Goal: Task Accomplishment & Management: Complete application form

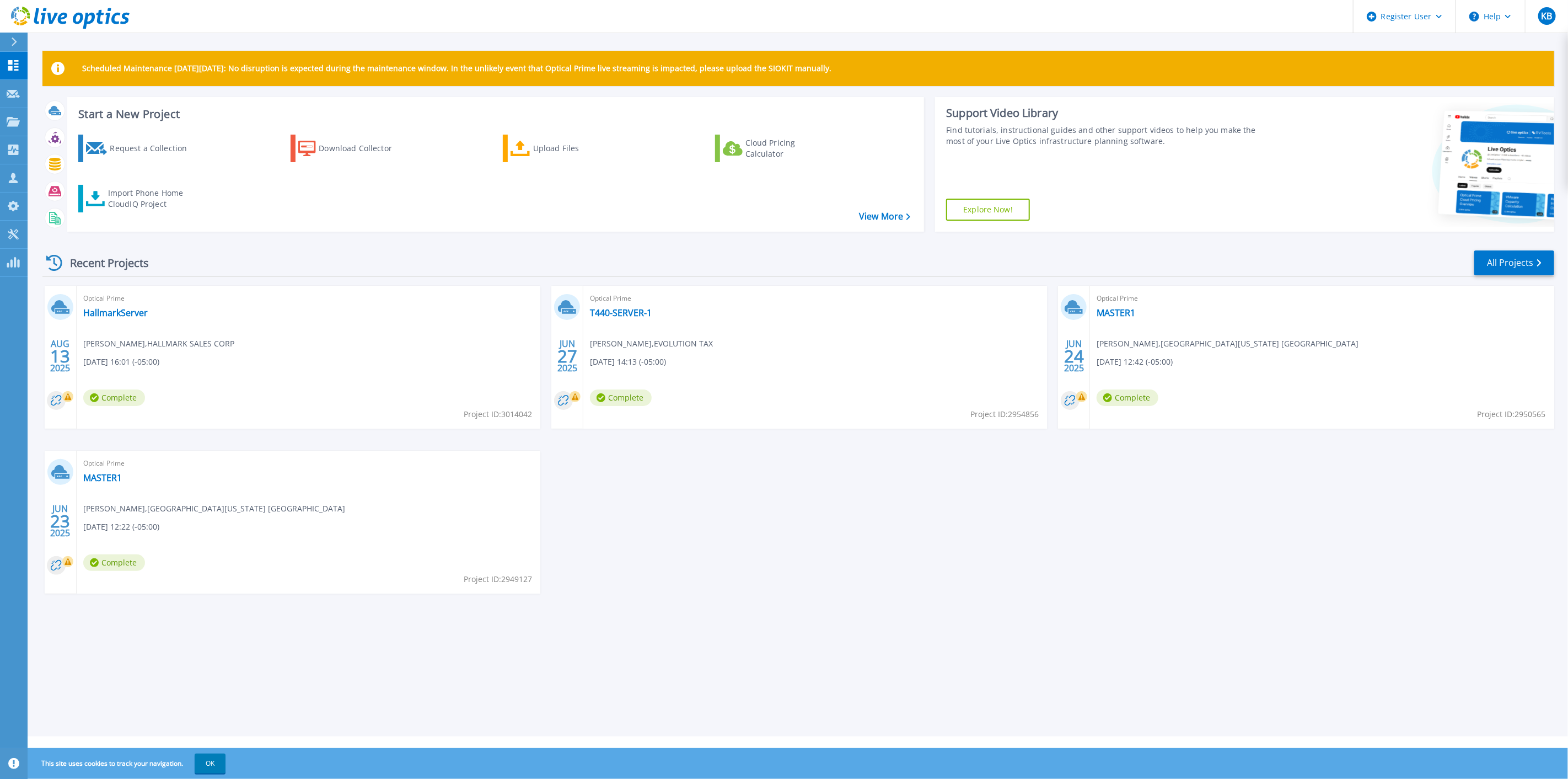
drag, startPoint x: 957, startPoint y: 618, endPoint x: 398, endPoint y: 463, distance: 580.1
click at [957, 618] on div "Recent Projects All Projects [DATE] Optical Prime HallmarkServer [PERSON_NAME] …" at bounding box center [798, 432] width 1511 height 384
click at [160, 143] on div "Request a Collection" at bounding box center [153, 148] width 88 height 22
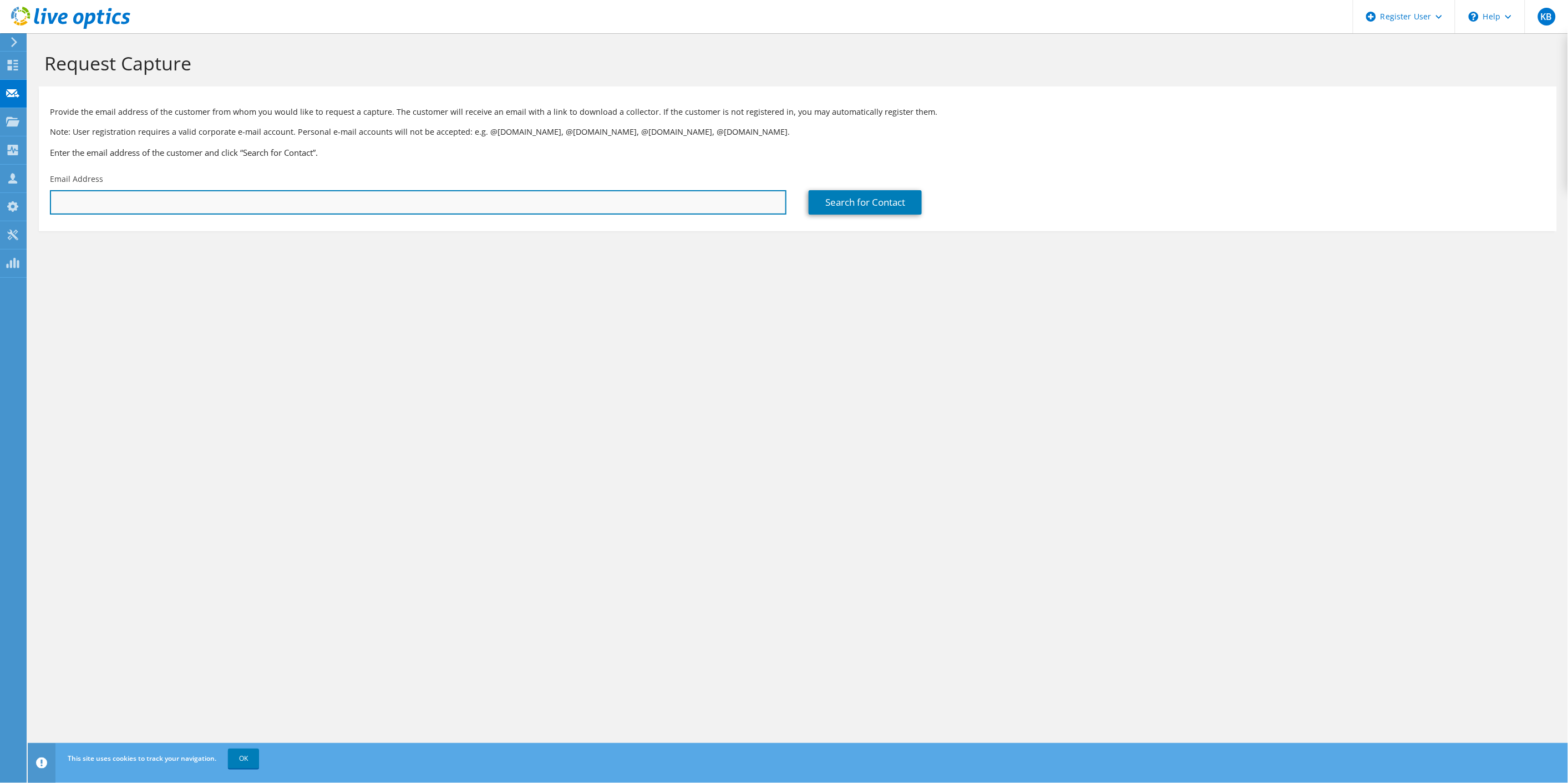
click at [330, 198] on input "text" at bounding box center [418, 202] width 737 height 24
click at [154, 206] on input "text" at bounding box center [418, 202] width 737 height 24
paste input "keving@samfoodstores.com"
type input "keving@samfoodstores.com"
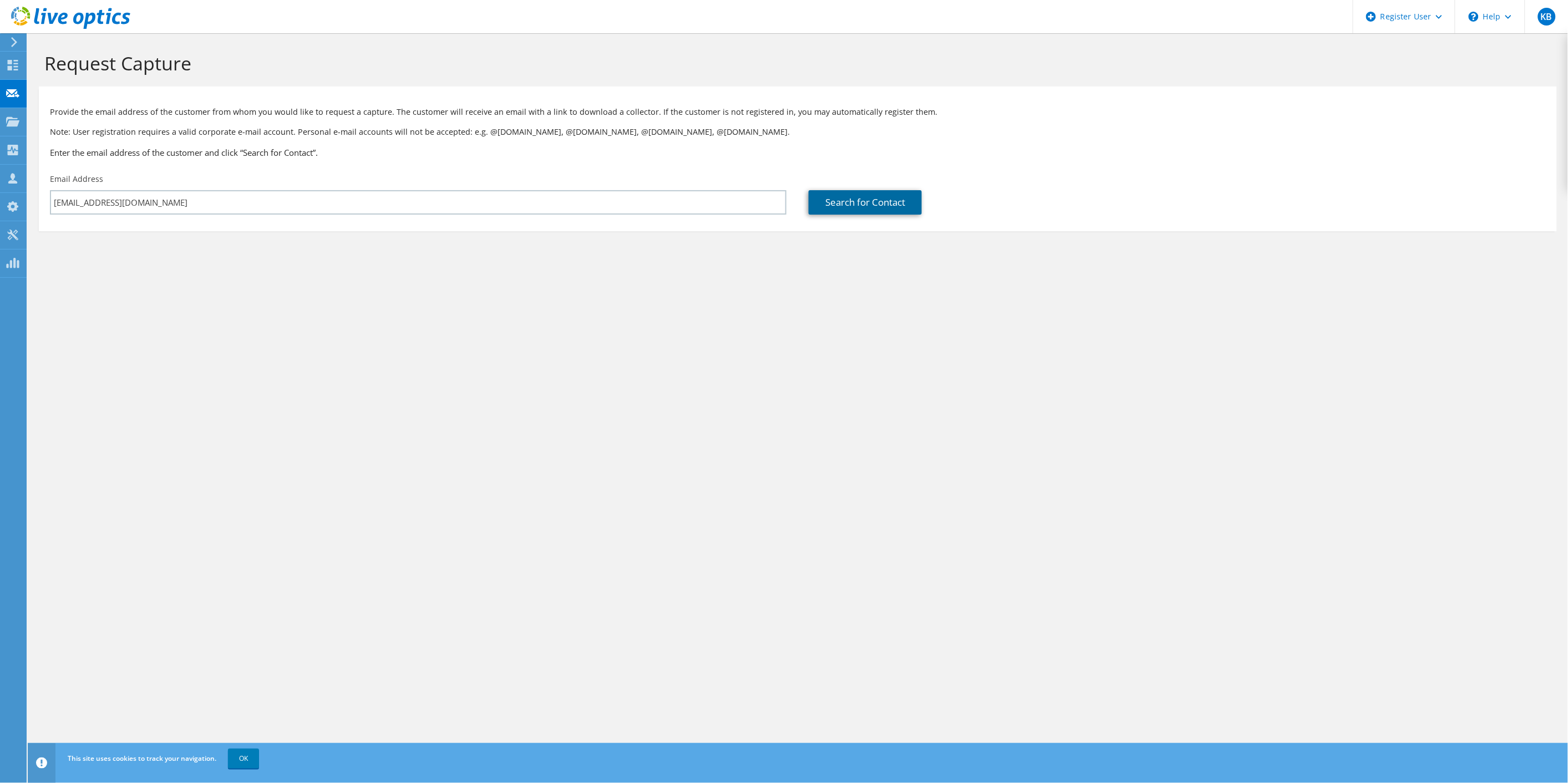
click at [879, 210] on link "Search for Contact" at bounding box center [865, 202] width 113 height 24
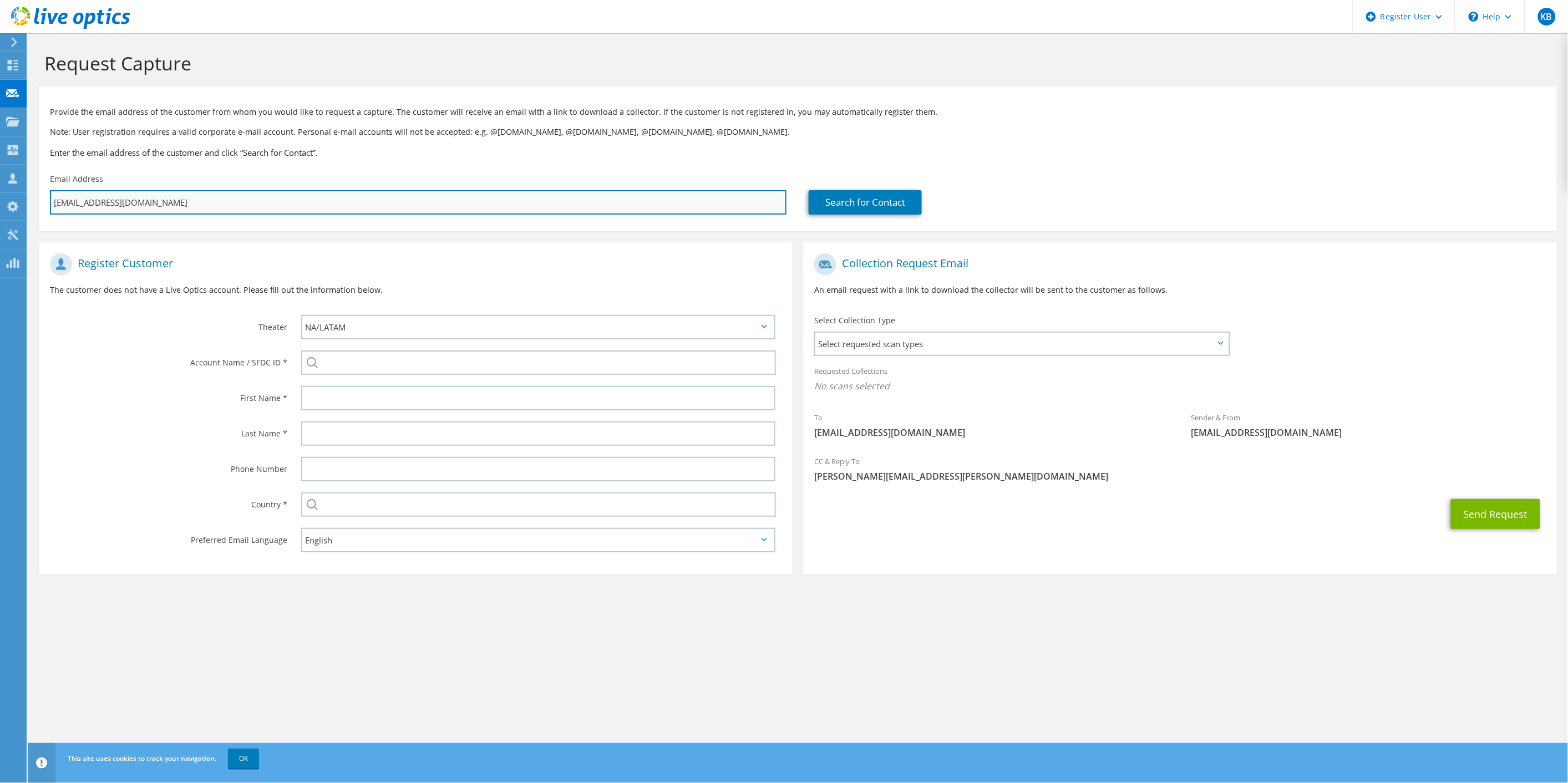
drag, startPoint x: 216, startPoint y: 206, endPoint x: 248, endPoint y: 206, distance: 32.0
click at [216, 206] on input "keving@samfoodstores.com" at bounding box center [418, 202] width 737 height 24
drag, startPoint x: 253, startPoint y: 201, endPoint x: 1, endPoint y: 198, distance: 252.0
click at [6, 198] on div "KB Dell User Kevin Bertron Kevin.Bertron@dell.com Dell My Profile Log Out \n He…" at bounding box center [784, 391] width 1568 height 783
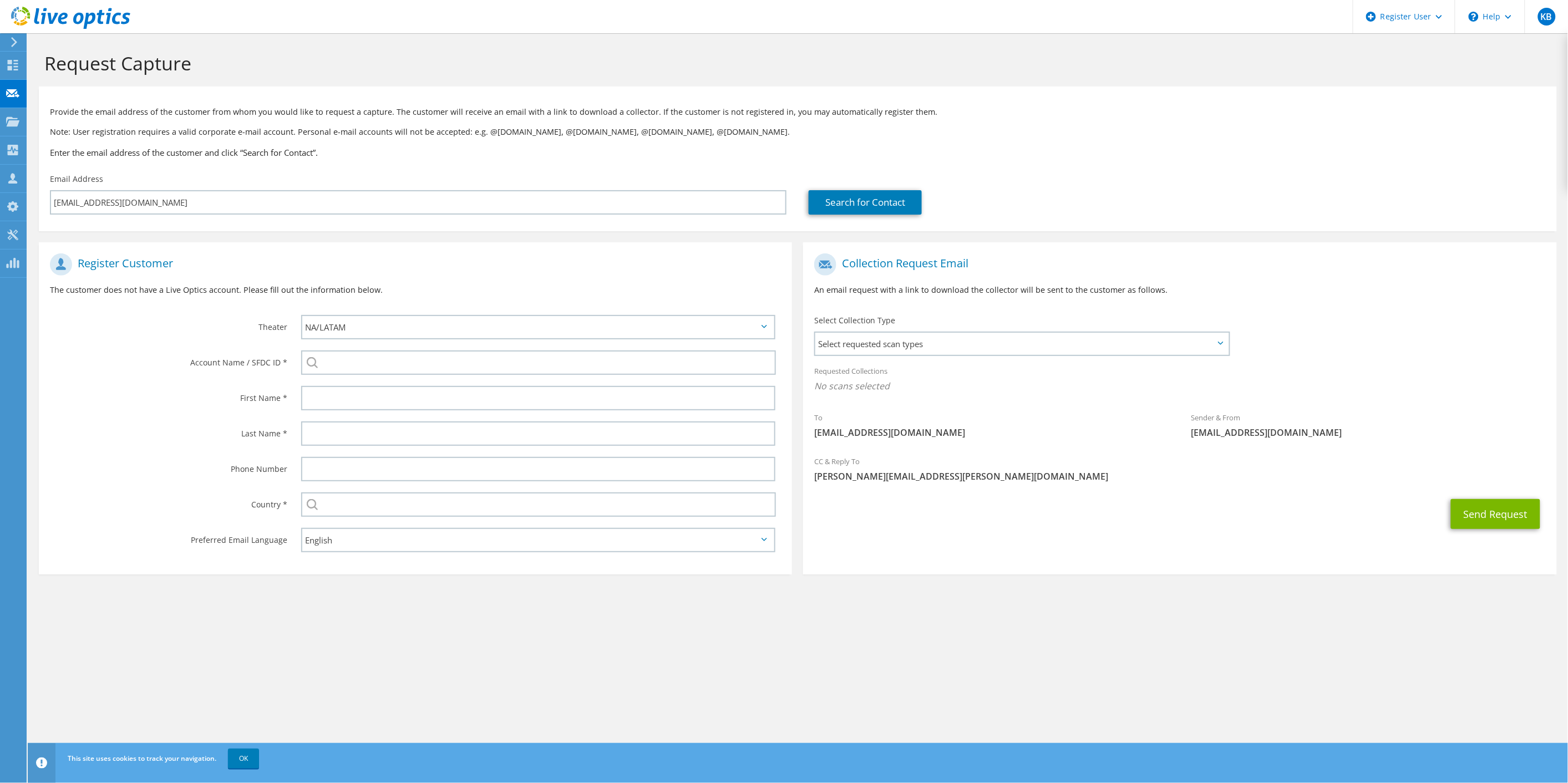
click at [239, 187] on div "Email Address keving@samfoodstores.com" at bounding box center [419, 194] width 759 height 52
drag, startPoint x: 234, startPoint y: 200, endPoint x: 45, endPoint y: 197, distance: 189.0
click at [45, 197] on div "Email Address keving@samfoodstores.com" at bounding box center [419, 194] width 759 height 52
type input "Select"
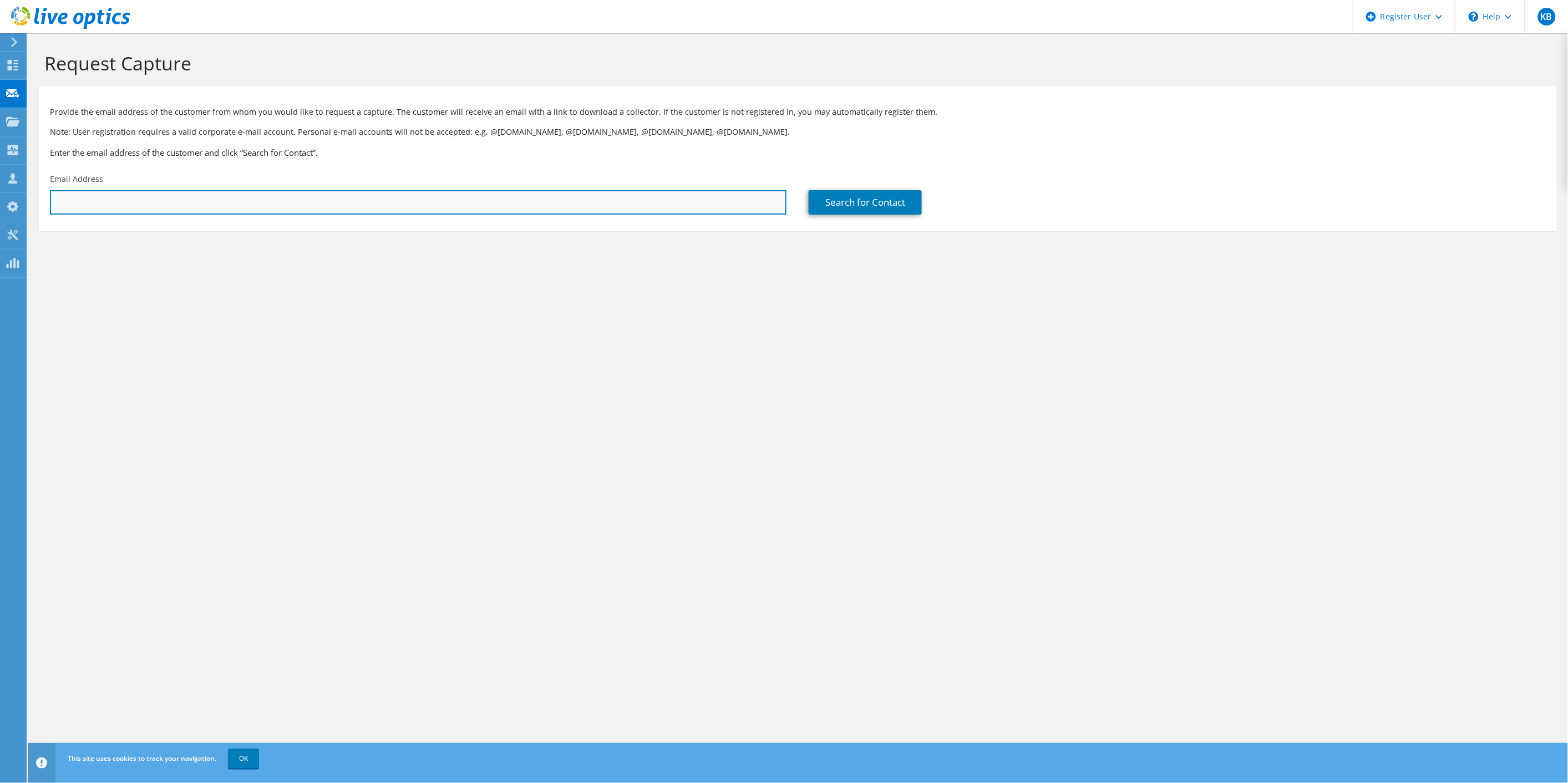
click at [247, 198] on input "text" at bounding box center [418, 202] width 737 height 24
paste input "keving@samsfoodstores.com"
type input "keving@samsfoodstores.com"
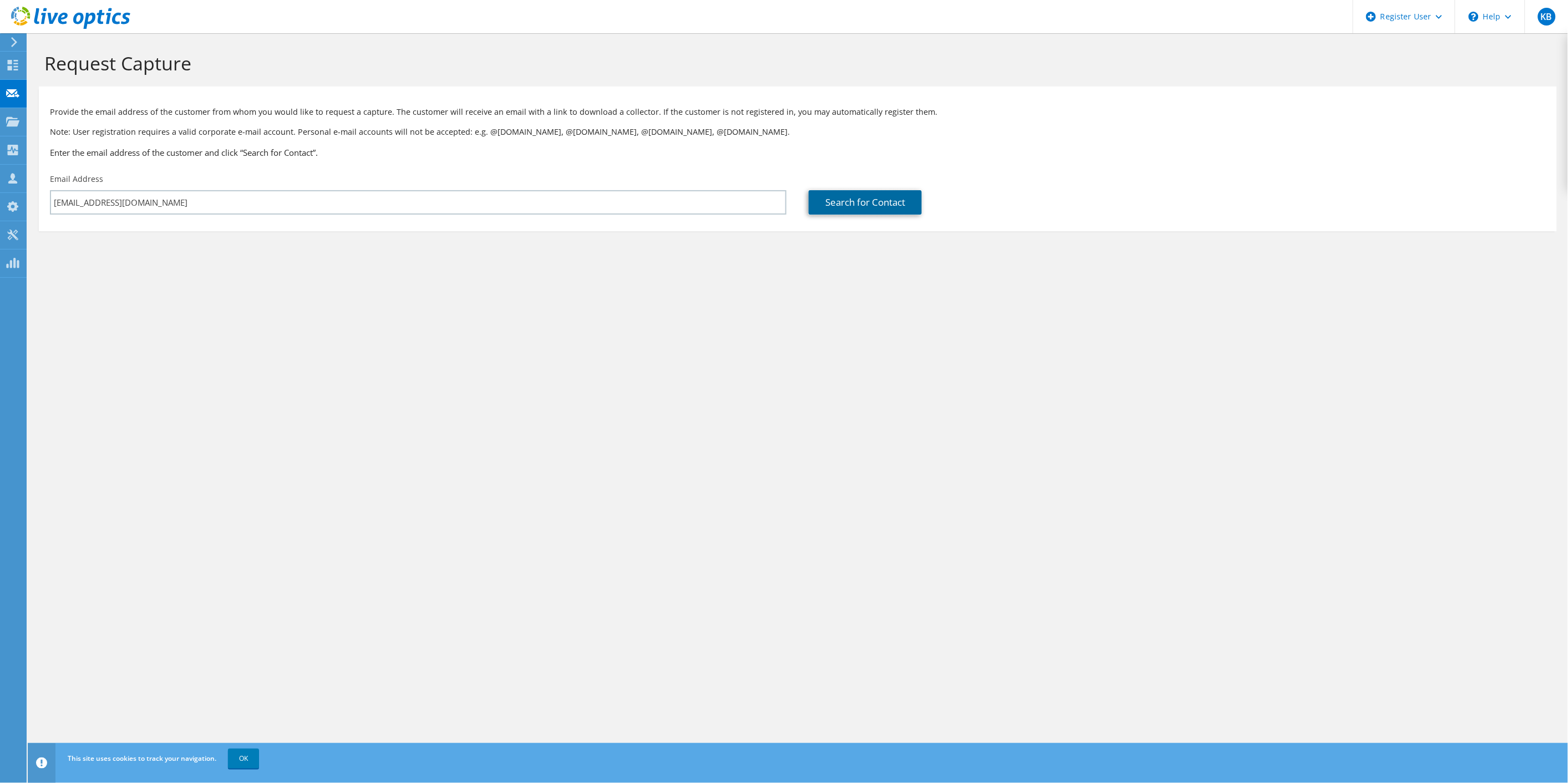
drag, startPoint x: 893, startPoint y: 203, endPoint x: 1154, endPoint y: 201, distance: 261.0
click at [895, 206] on link "Search for Contact" at bounding box center [865, 202] width 113 height 24
type input "Sam's Food Stores"
type input "Kevin"
type input "Gonzalez"
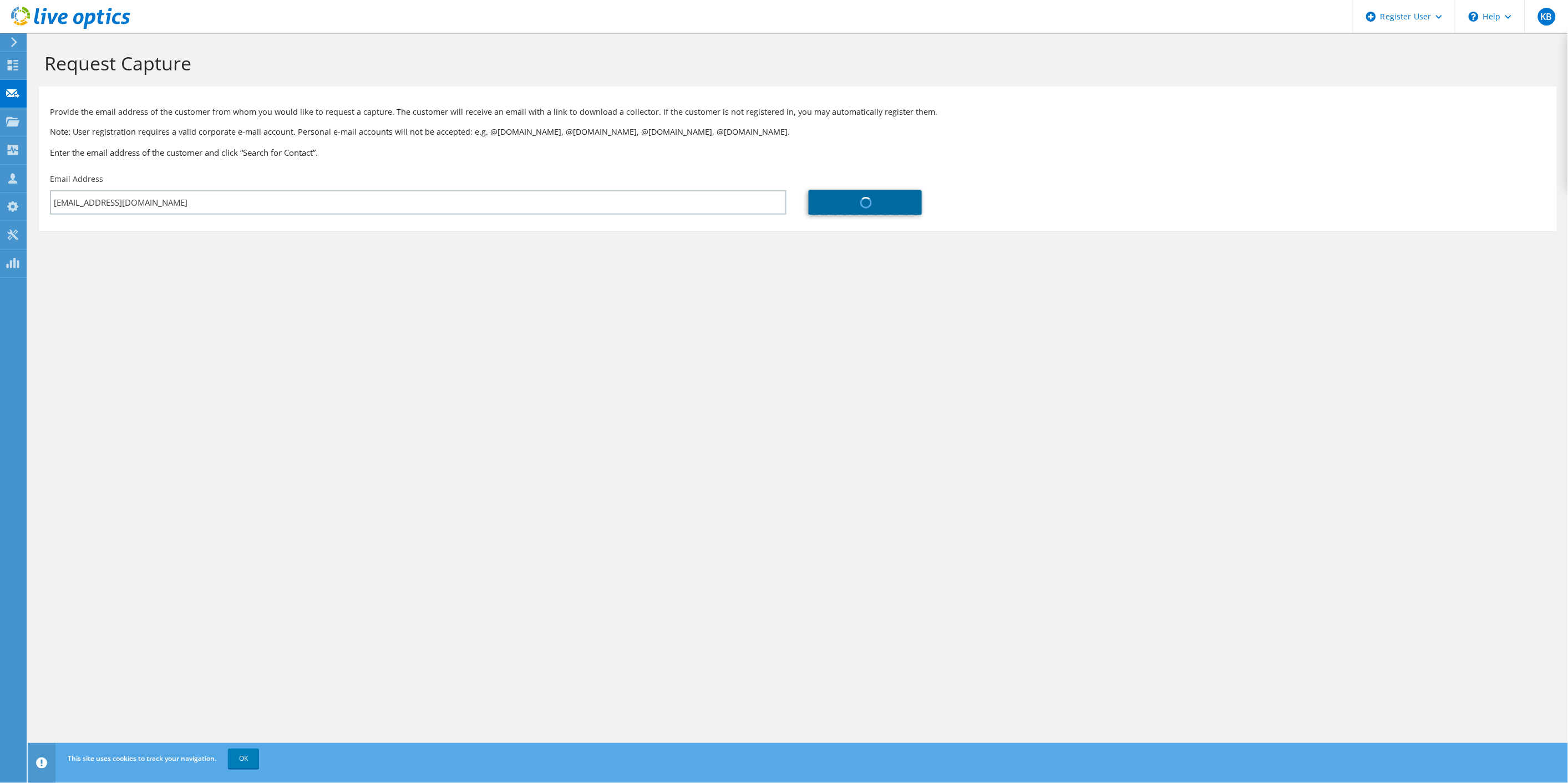
type input "United States"
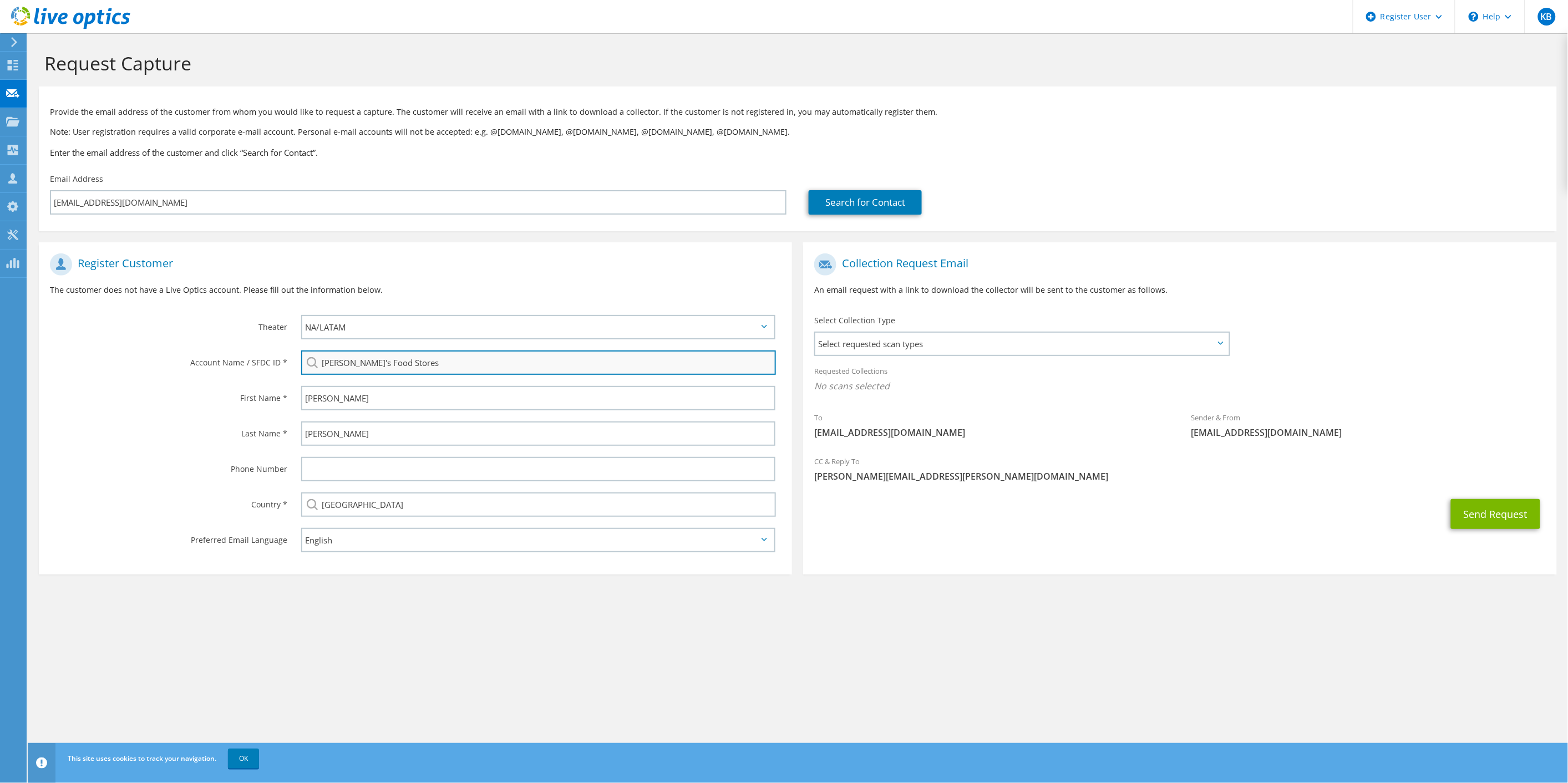
click at [387, 365] on input "Sam's Food Stores" at bounding box center [539, 363] width 476 height 24
click at [435, 361] on input "Sam's Food Stores" at bounding box center [539, 363] width 476 height 24
drag, startPoint x: 410, startPoint y: 351, endPoint x: 305, endPoint y: 331, distance: 106.9
click at [305, 331] on section "Register Customer The customer does not have a Live Optics account. Please fill…" at bounding box center [415, 408] width 753 height 332
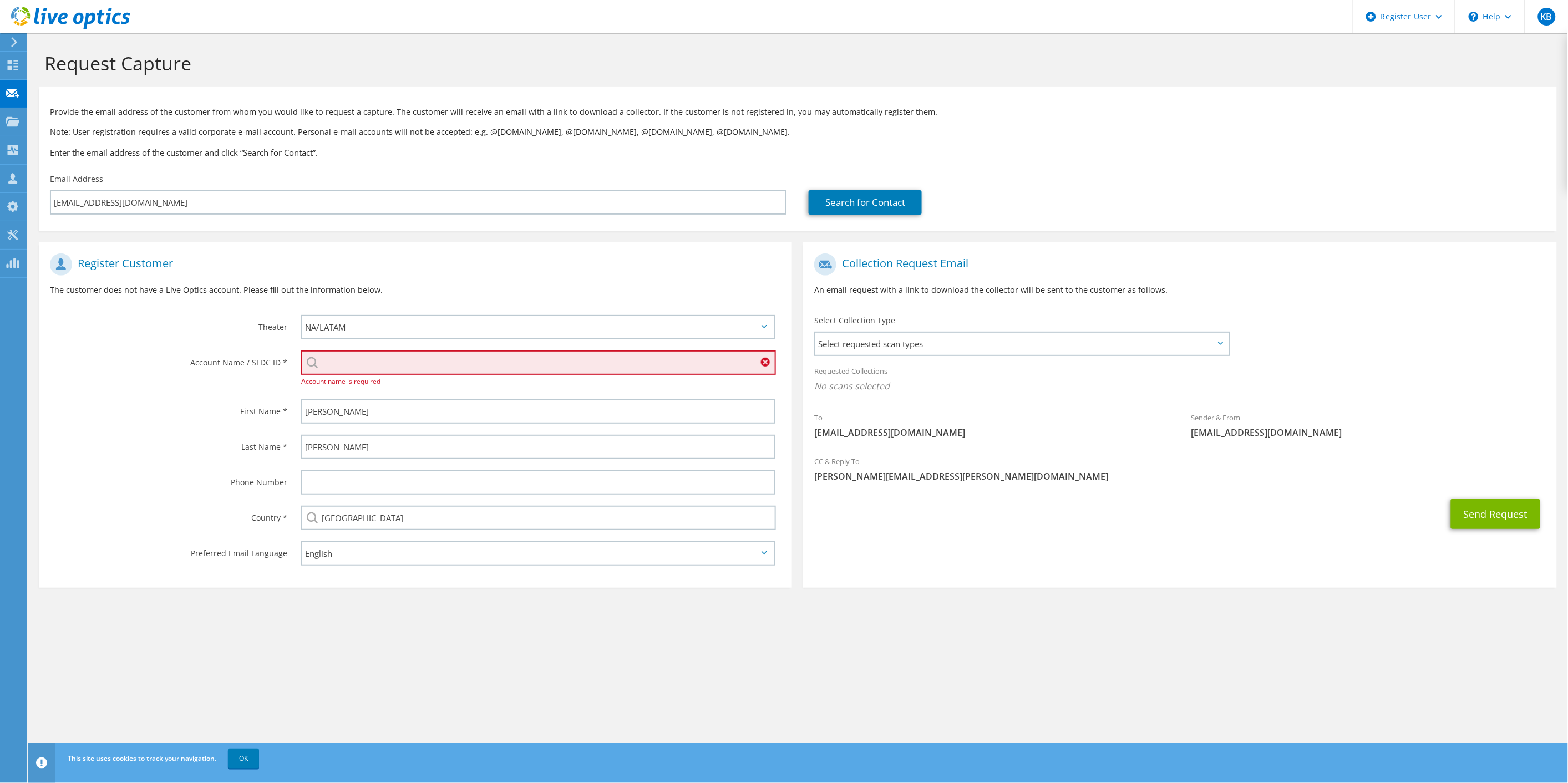
click at [207, 312] on div "Theater" at bounding box center [164, 327] width 252 height 35
click at [356, 361] on input "search" at bounding box center [539, 363] width 476 height 24
paste input "146907586"
type input "146907586"
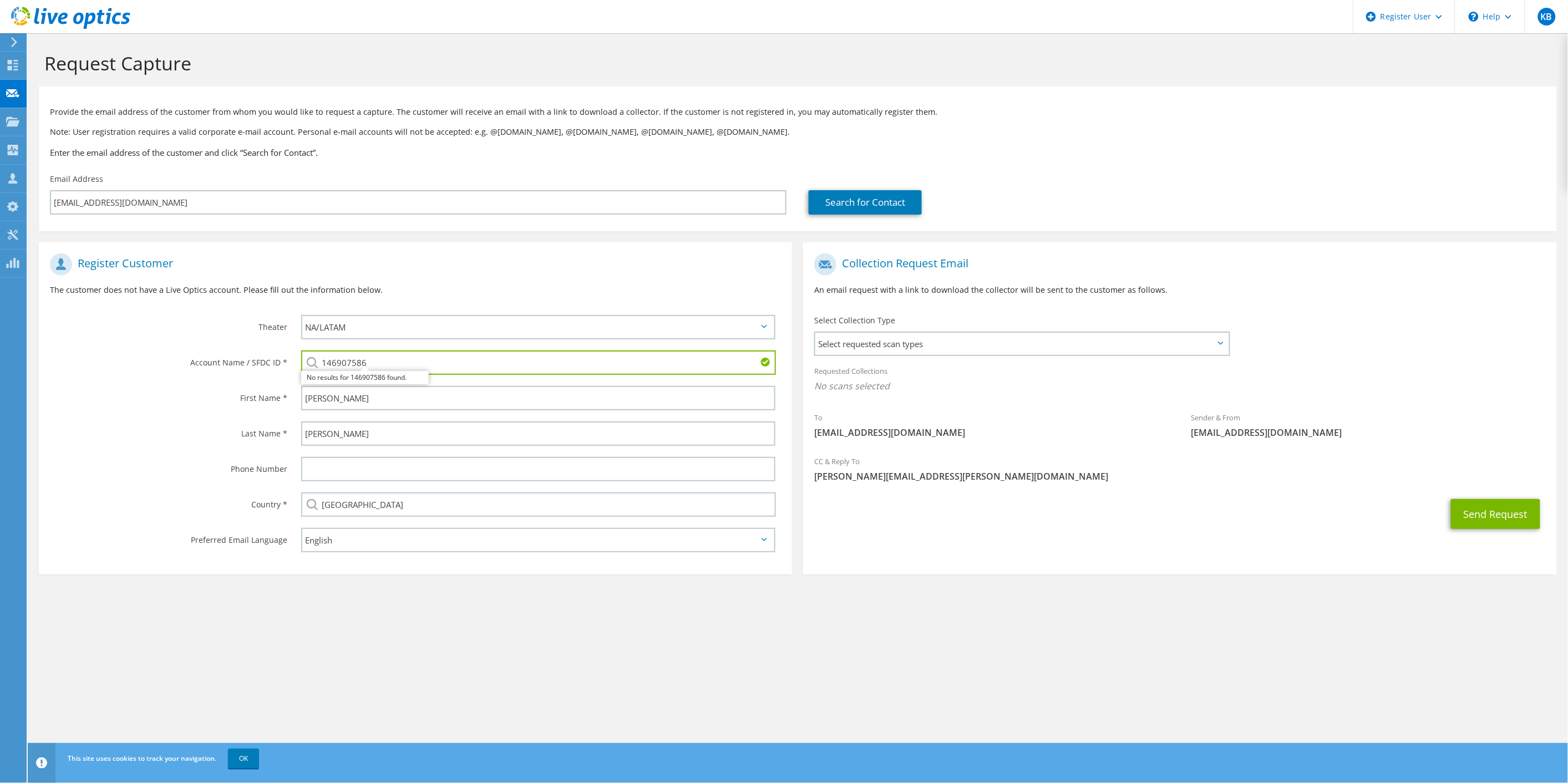
drag, startPoint x: 381, startPoint y: 367, endPoint x: 310, endPoint y: 360, distance: 71.3
click at [310, 360] on div "146907586 No results for 146907586 found." at bounding box center [539, 363] width 475 height 24
click at [336, 361] on input "sams food" at bounding box center [539, 363] width 476 height 24
click at [412, 362] on input "sam's food" at bounding box center [539, 363] width 476 height 24
drag, startPoint x: 367, startPoint y: 392, endPoint x: 376, endPoint y: 393, distance: 9.1
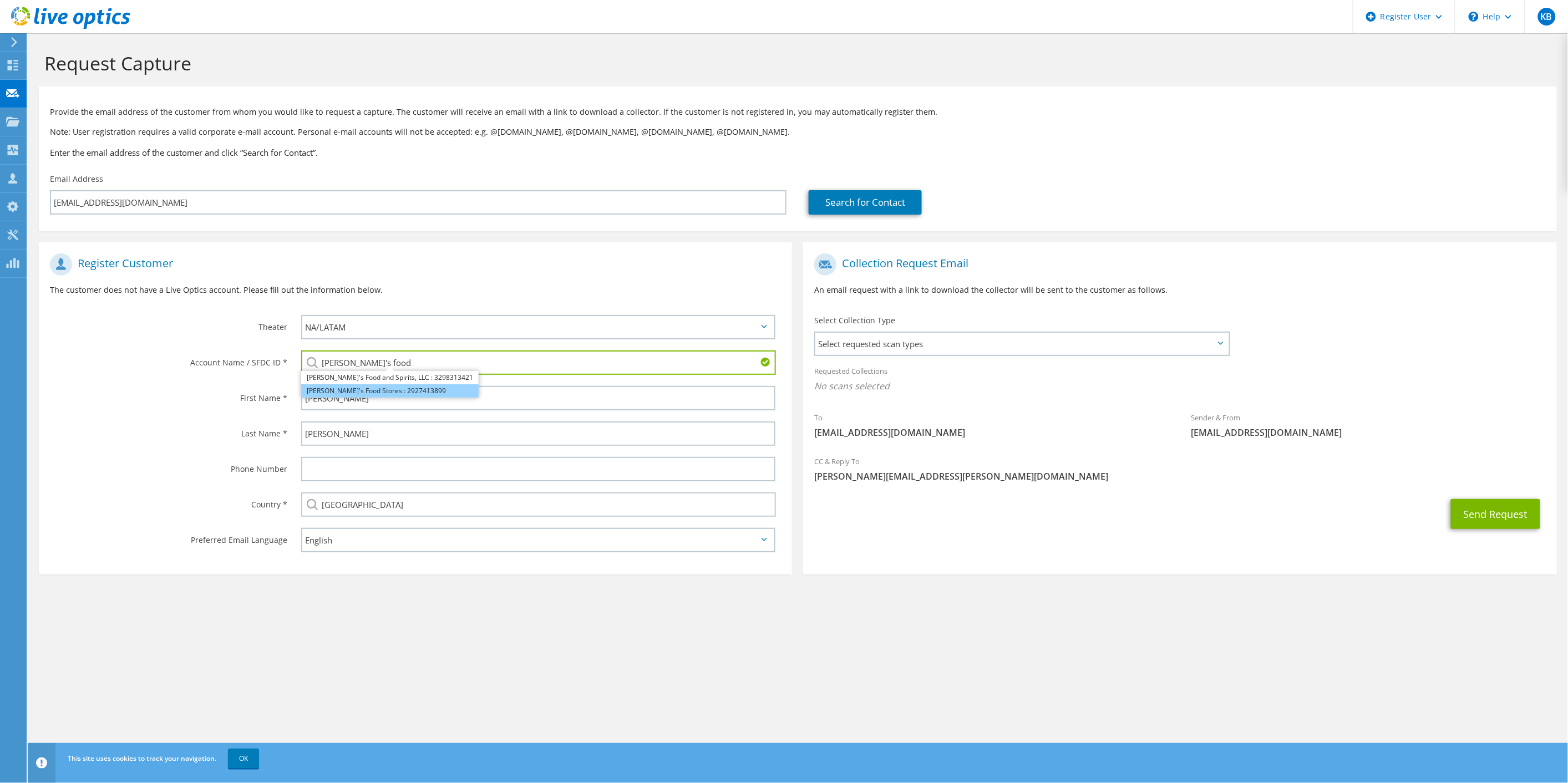
click at [367, 393] on li "Sam's Food Stores : 2927413899" at bounding box center [390, 391] width 177 height 13
click at [65, 434] on label "Last Name *" at bounding box center [168, 431] width 237 height 18
drag, startPoint x: 468, startPoint y: 363, endPoint x: 400, endPoint y: 356, distance: 68.4
click at [400, 356] on input "Sam's Food Stores : 2927413899" at bounding box center [539, 363] width 476 height 24
type input "Sam's Food Stores : 2927413899"
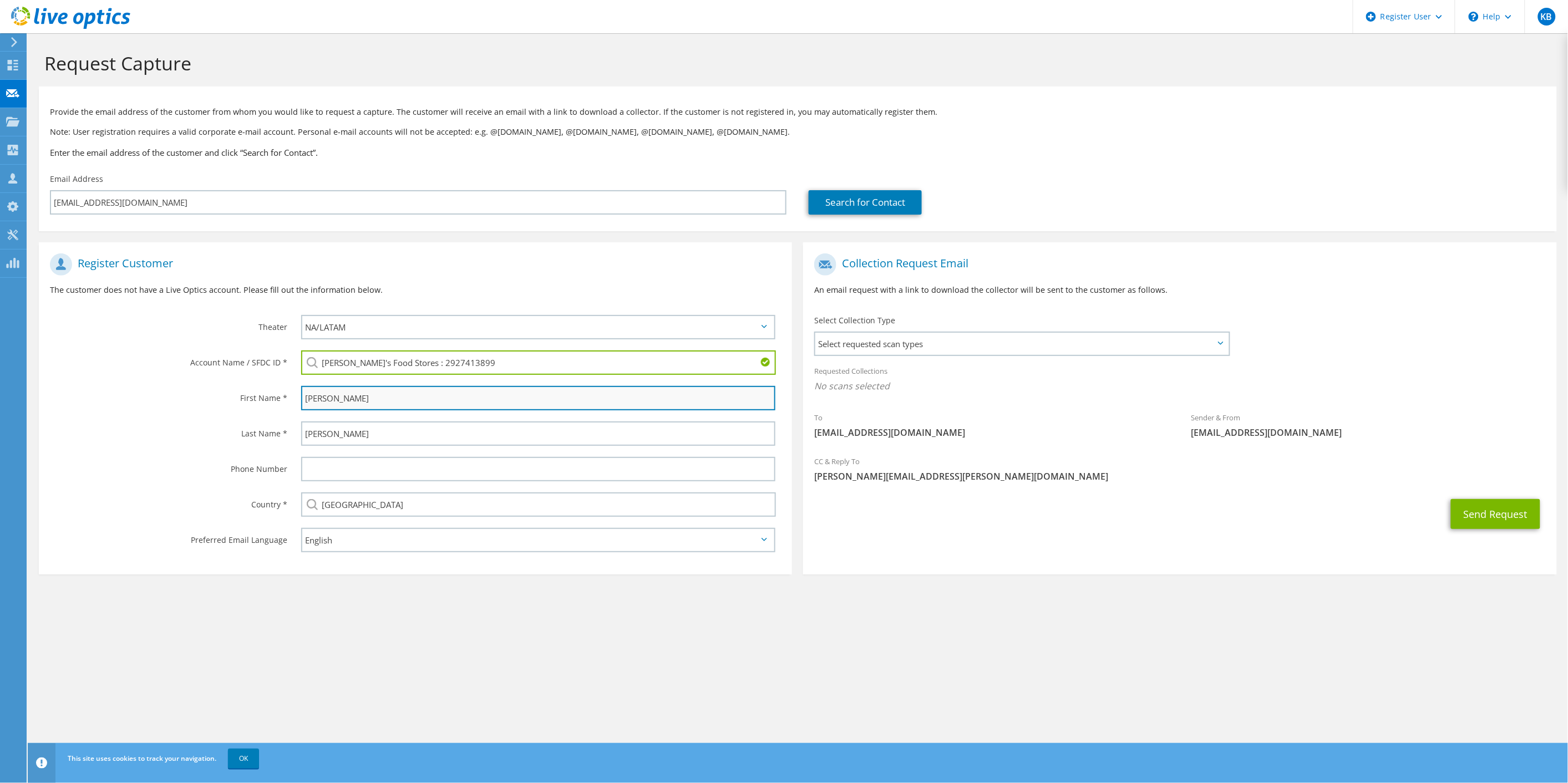
click at [389, 398] on input "Kevin" at bounding box center [539, 398] width 475 height 24
click at [223, 434] on label "Last Name *" at bounding box center [168, 431] width 237 height 18
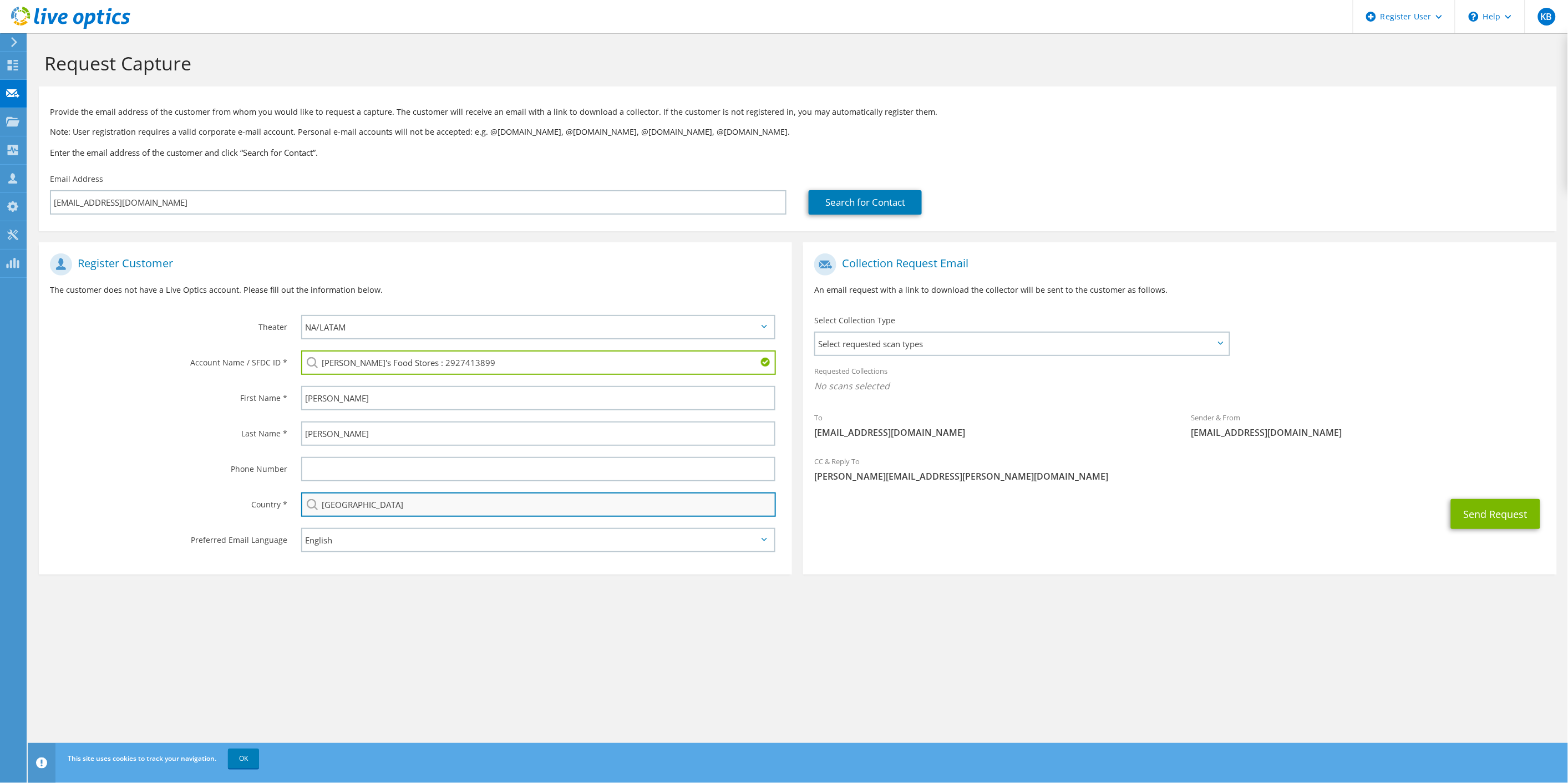
click at [400, 500] on input "United States" at bounding box center [539, 505] width 476 height 24
drag, startPoint x: 400, startPoint y: 500, endPoint x: 276, endPoint y: 493, distance: 124.2
click at [400, 500] on input "United States" at bounding box center [539, 505] width 476 height 24
click at [152, 472] on div "Phone Number" at bounding box center [164, 468] width 252 height 35
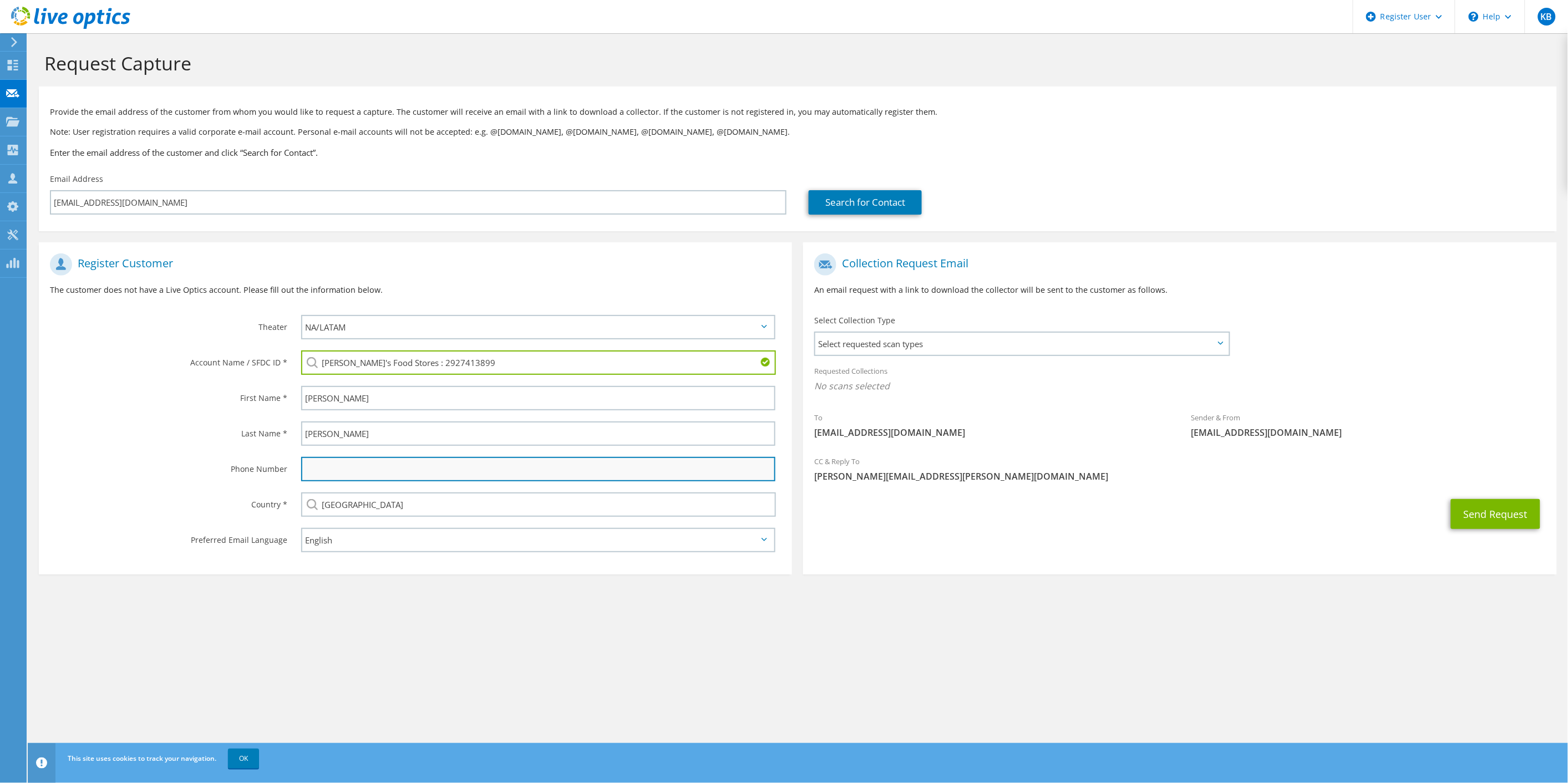
drag, startPoint x: 320, startPoint y: 466, endPoint x: 376, endPoint y: 464, distance: 56.0
click at [320, 466] on input "text" at bounding box center [539, 469] width 475 height 24
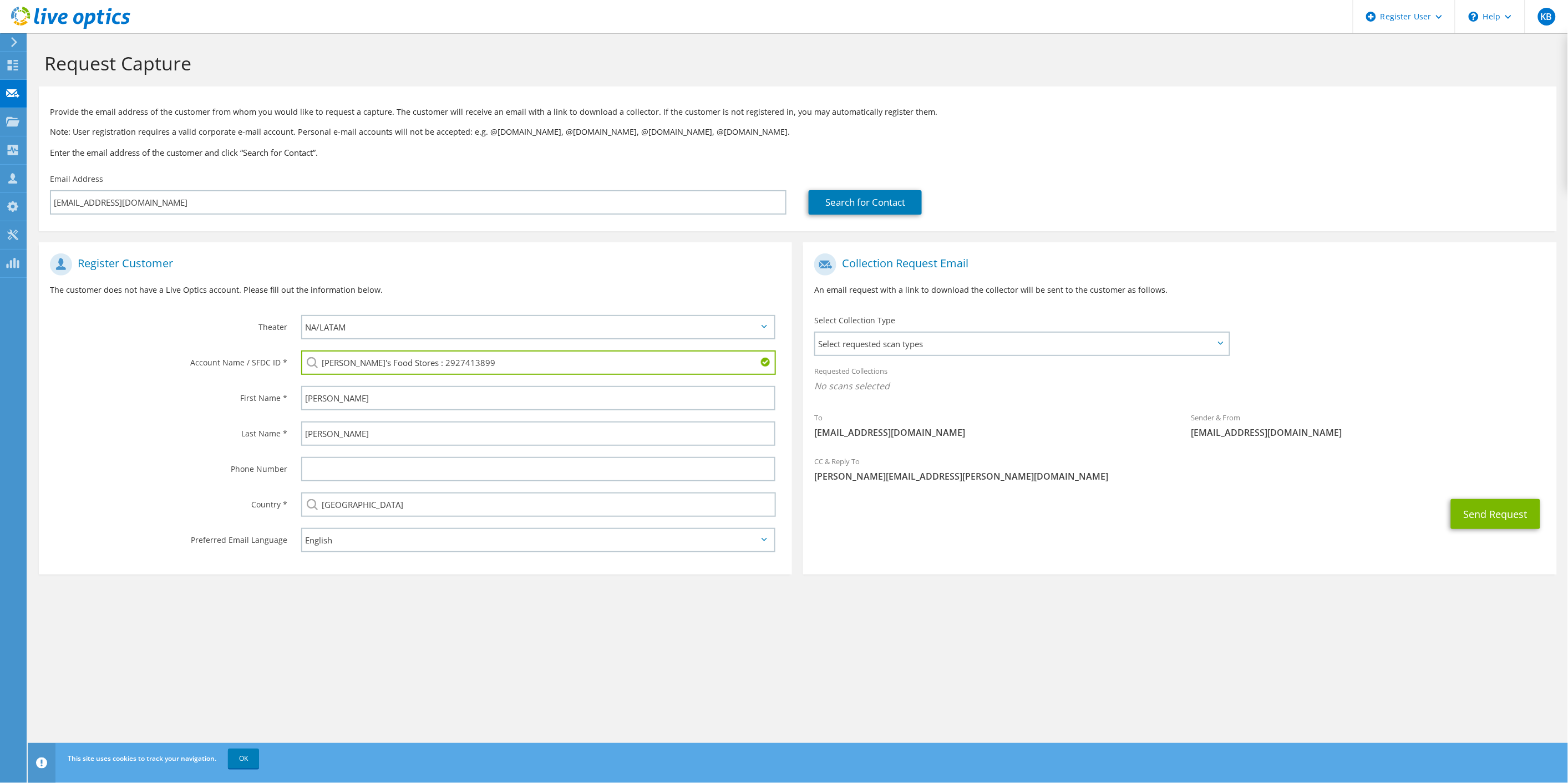
drag, startPoint x: 117, startPoint y: 432, endPoint x: 164, endPoint y: 436, distance: 47.2
click at [118, 432] on label "Last Name *" at bounding box center [168, 431] width 237 height 18
click at [1096, 351] on span "Select requested scan types" at bounding box center [1022, 344] width 413 height 22
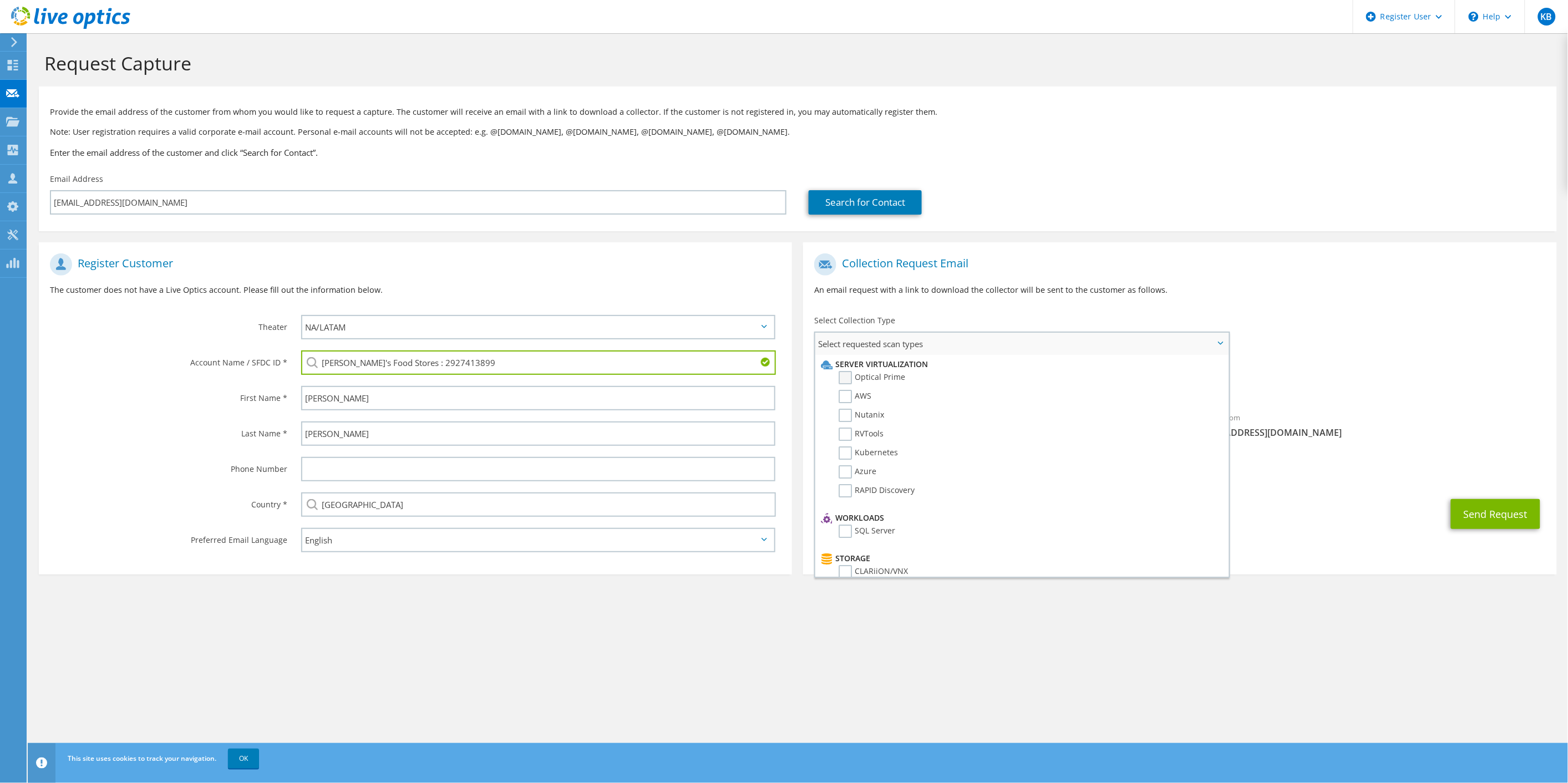
click at [849, 376] on label "Optical Prime" at bounding box center [872, 377] width 67 height 13
click at [0, 0] on input "Optical Prime" at bounding box center [0, 0] width 0 height 0
click at [1405, 301] on div "Collection Request Email An email request with a link to download the collector…" at bounding box center [1180, 278] width 753 height 61
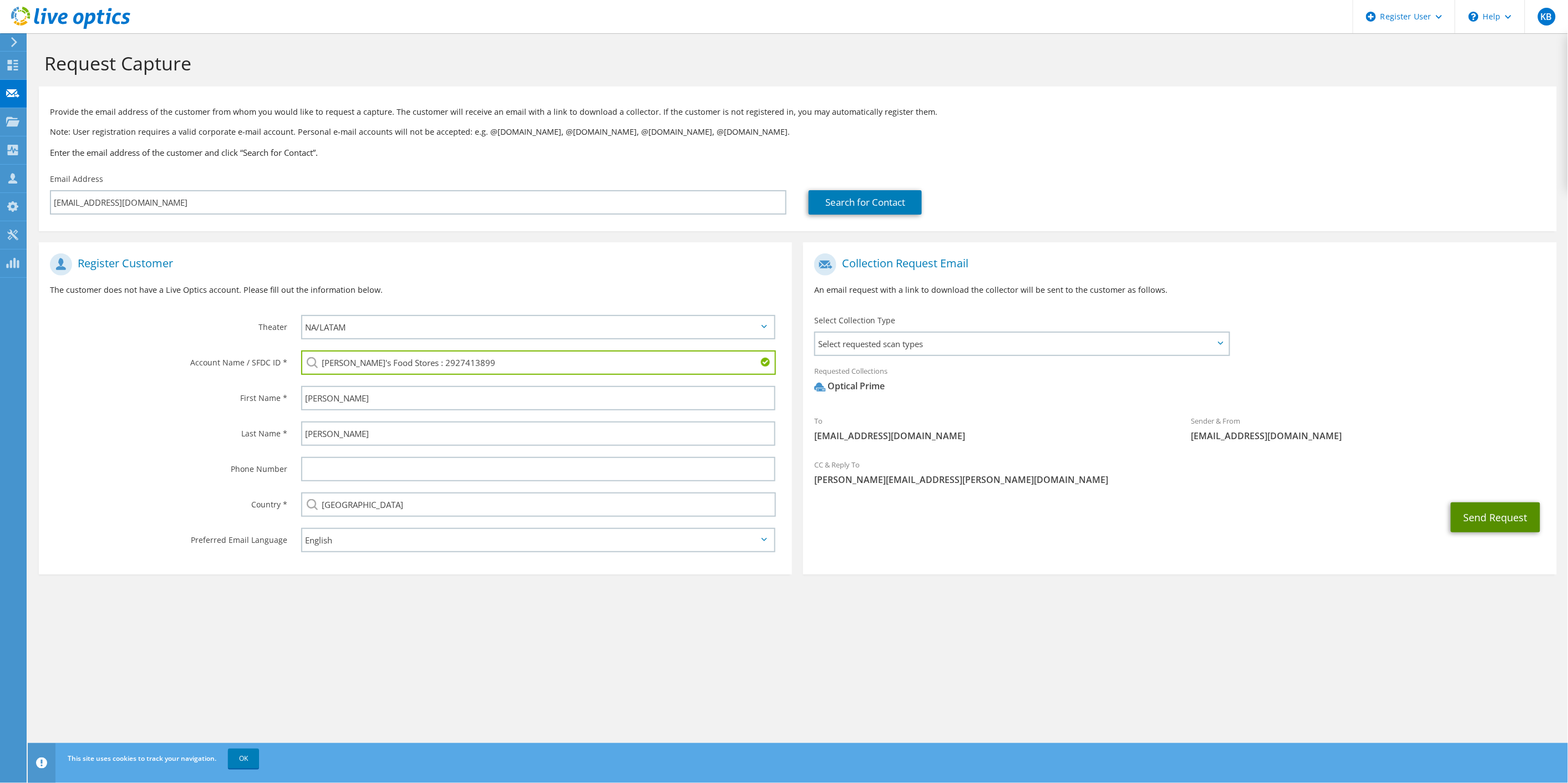
click at [1484, 519] on button "Send Request" at bounding box center [1496, 517] width 90 height 30
